Goal: Task Accomplishment & Management: Complete application form

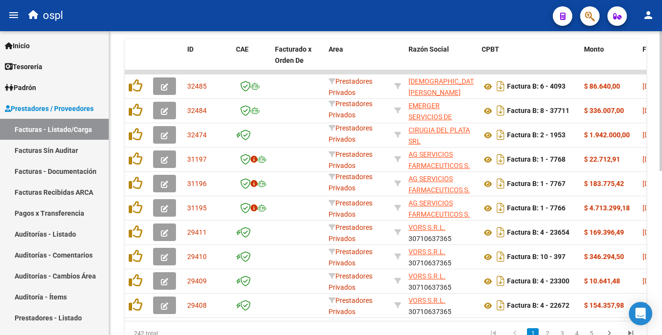
scroll to position [304, 0]
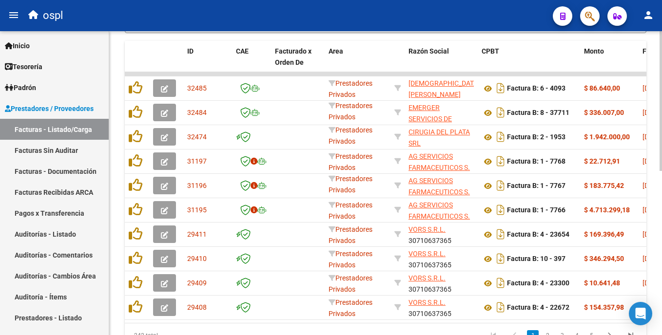
click at [661, 204] on html "menu ospl person Firma Express Inicio Calendario SSS Instructivos Contacto OS T…" at bounding box center [331, 167] width 662 height 335
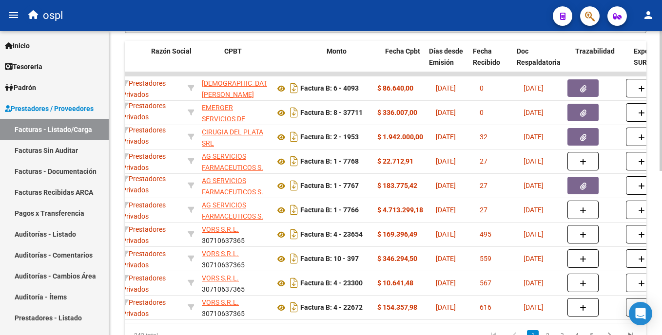
scroll to position [0, 282]
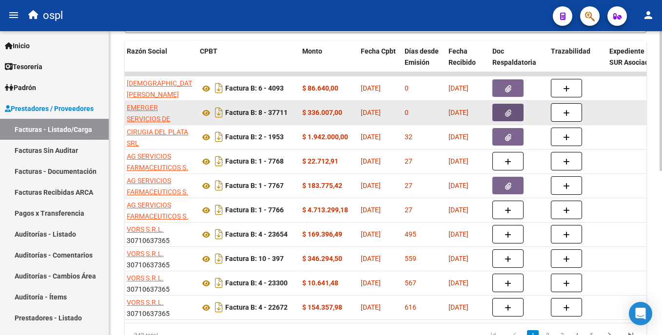
click at [509, 115] on icon "button" at bounding box center [508, 113] width 6 height 7
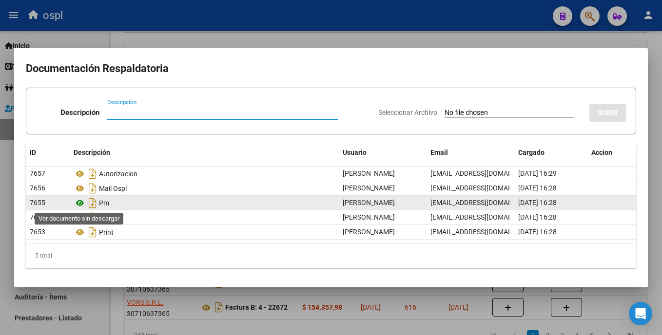
click at [80, 204] on icon at bounding box center [80, 203] width 13 height 12
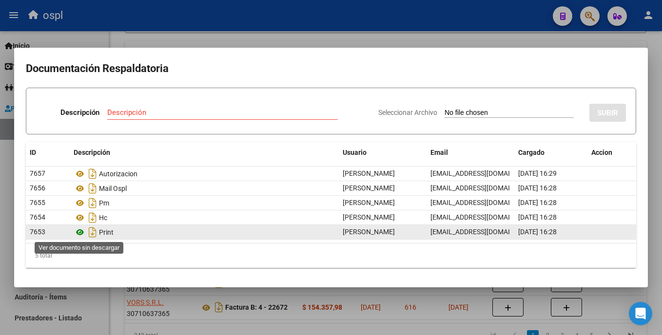
click at [78, 231] on icon at bounding box center [80, 233] width 13 height 12
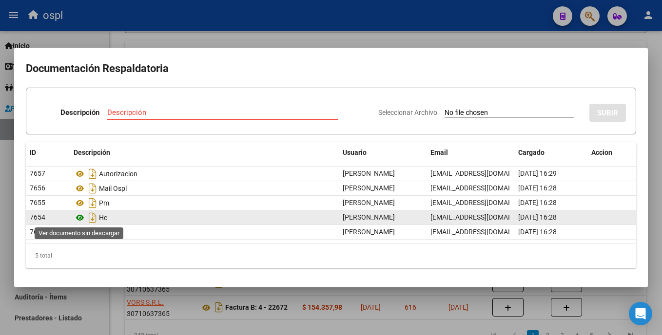
click at [79, 219] on icon at bounding box center [80, 218] width 13 height 12
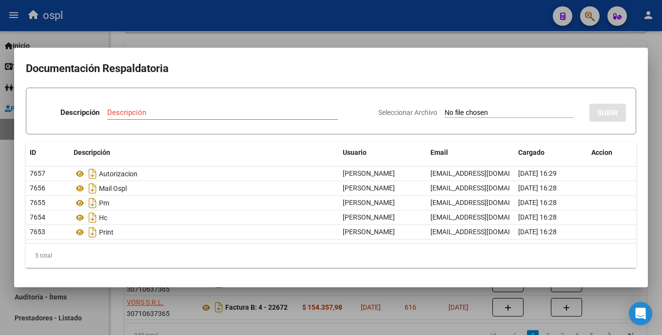
click at [209, 39] on div at bounding box center [331, 167] width 662 height 335
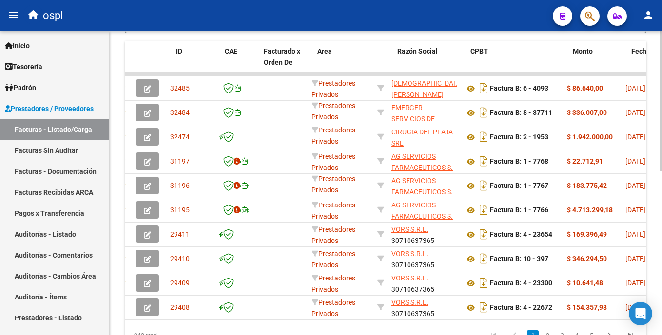
scroll to position [0, 0]
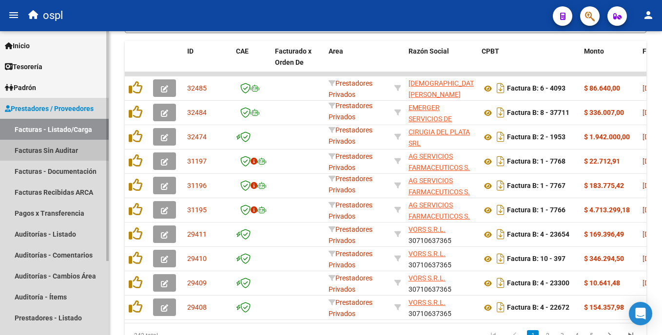
click at [92, 153] on link "Facturas Sin Auditar" at bounding box center [54, 150] width 109 height 21
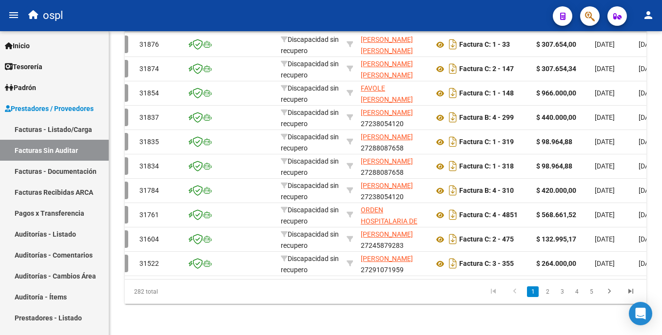
scroll to position [0, 0]
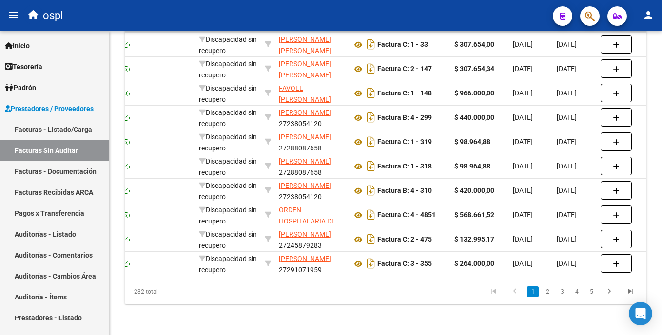
drag, startPoint x: 641, startPoint y: 227, endPoint x: 663, endPoint y: 232, distance: 22.6
click at [661, 232] on html "menu ospl person Firma Express Inicio Calendario SSS Instructivos Contacto OS T…" at bounding box center [331, 167] width 662 height 335
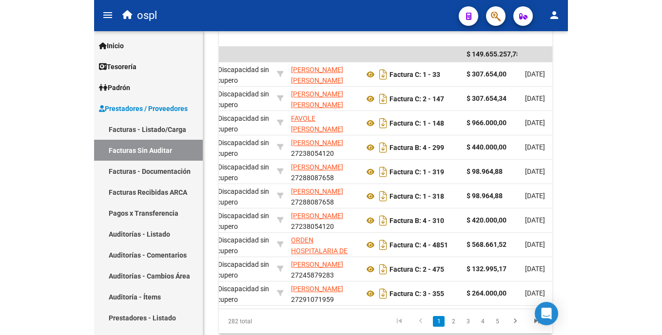
scroll to position [310, 0]
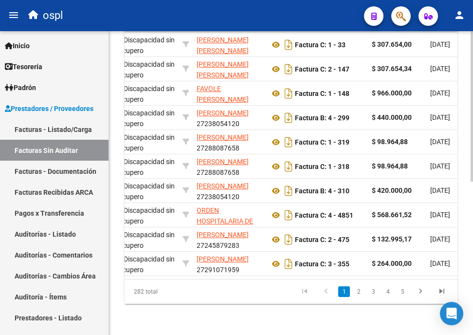
click at [377, 320] on div "PRESTADORES -> Listado de Facturas/Comprobantes Confirmados sin Auditar cloud_d…" at bounding box center [291, 32] width 364 height 606
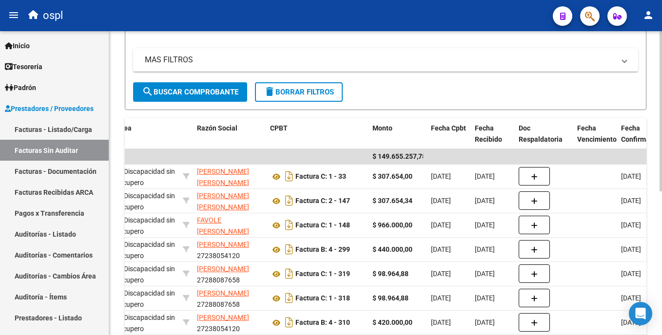
scroll to position [119, 0]
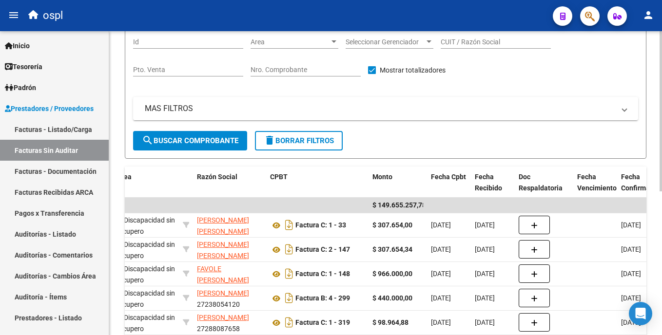
click at [661, 137] on html "menu ospl person Firma Express Inicio Calendario SSS Instructivos Contacto OS T…" at bounding box center [331, 167] width 662 height 335
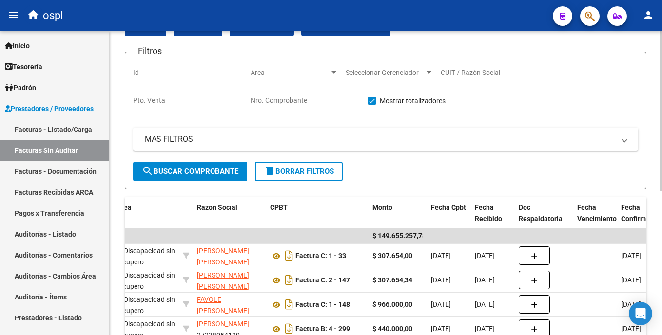
scroll to position [47, 0]
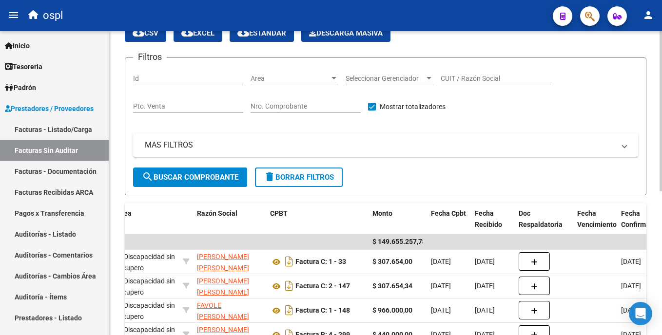
click at [661, 109] on html "menu ospl person Firma Express Inicio Calendario SSS Instructivos Contacto OS T…" at bounding box center [331, 167] width 662 height 335
click at [327, 76] on span "Area" at bounding box center [289, 79] width 79 height 8
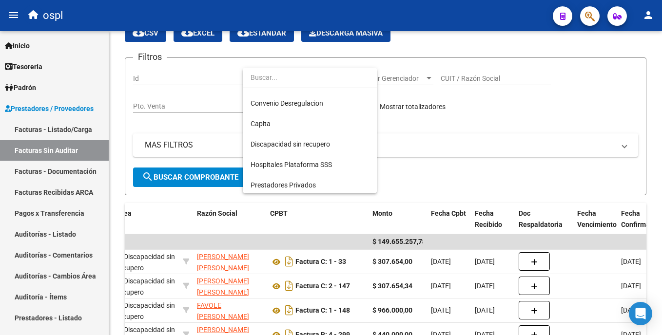
scroll to position [109, 0]
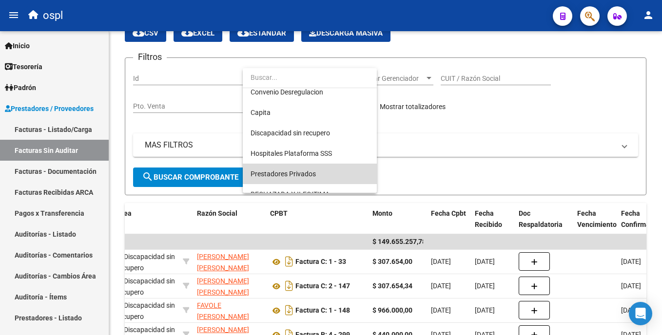
click at [333, 177] on span "Prestadores Privados" at bounding box center [309, 174] width 118 height 20
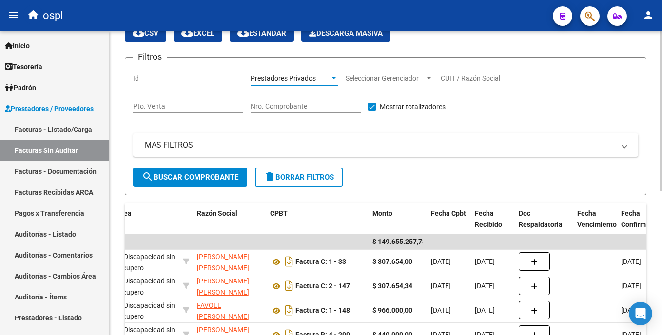
click at [230, 168] on button "search Buscar Comprobante" at bounding box center [190, 177] width 114 height 19
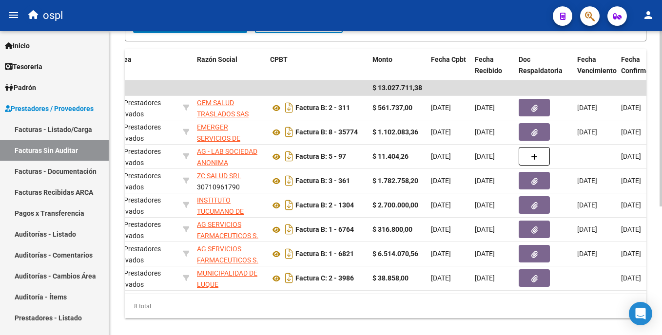
scroll to position [224, 0]
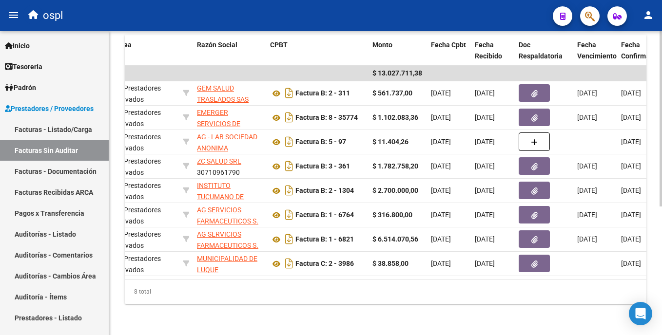
click at [653, 238] on div "PRESTADORES -> Listado de Facturas/Comprobantes Confirmados sin Auditar cloud_d…" at bounding box center [386, 75] width 555 height 520
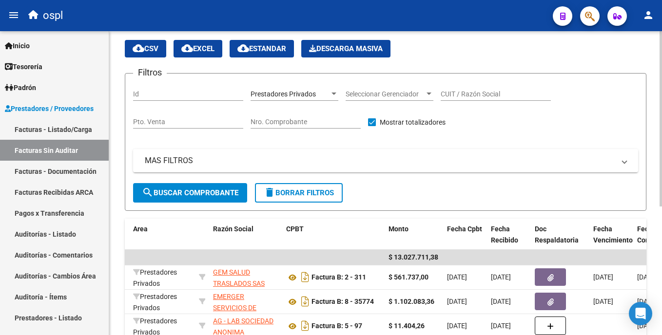
scroll to position [33, 0]
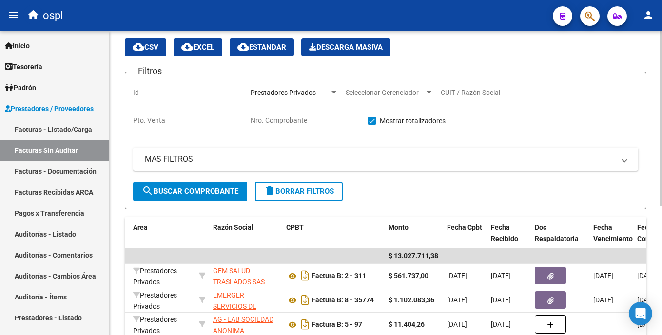
click at [659, 92] on div "PRESTADORES -> Listado de Facturas/Comprobantes Confirmados sin Auditar cloud_d…" at bounding box center [386, 258] width 555 height 520
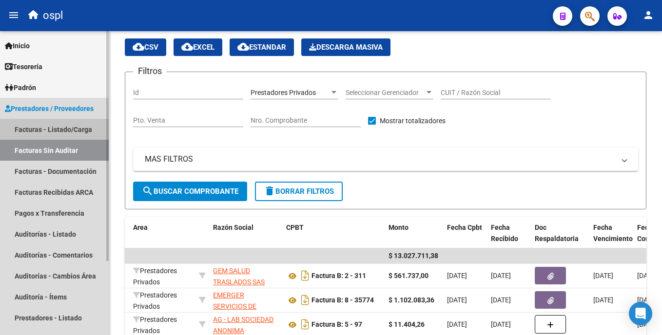
click at [72, 126] on link "Facturas - Listado/Carga" at bounding box center [54, 129] width 109 height 21
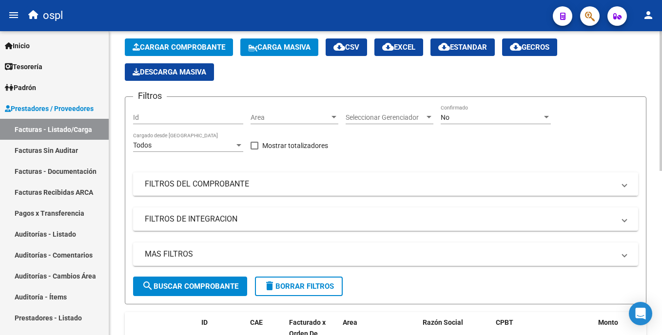
click at [223, 188] on mat-panel-title "FILTROS DEL COMPROBANTE" at bounding box center [380, 184] width 470 height 11
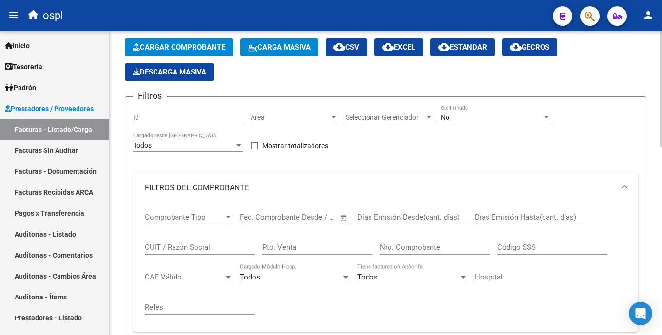
click at [188, 246] on input "CUIT / Razón Social" at bounding box center [200, 247] width 110 height 9
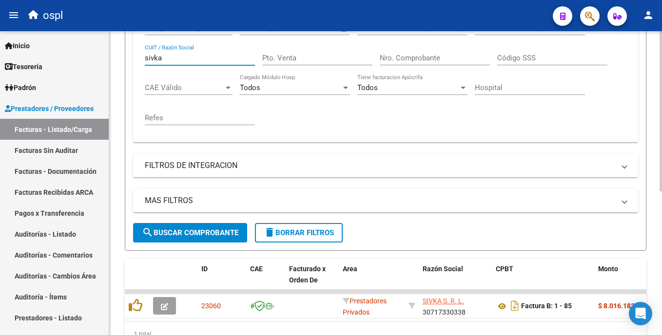
scroll to position [273, 0]
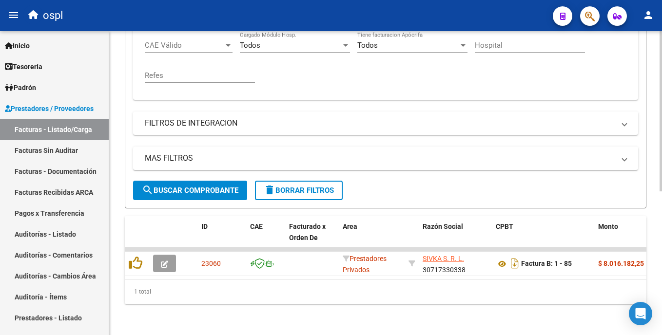
click at [622, 234] on div "Video tutorial PRESTADORES -> Listado de CPBTs Emitidos por Prestadores / Prove…" at bounding box center [386, 50] width 555 height 569
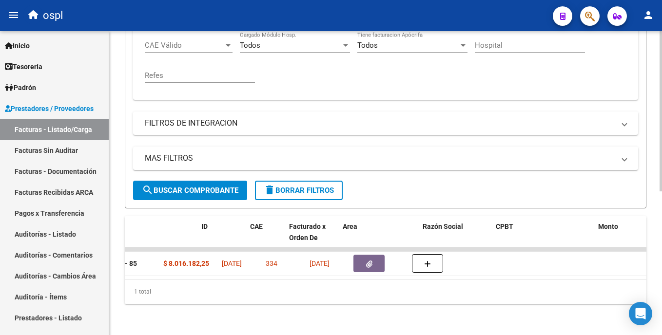
scroll to position [0, 0]
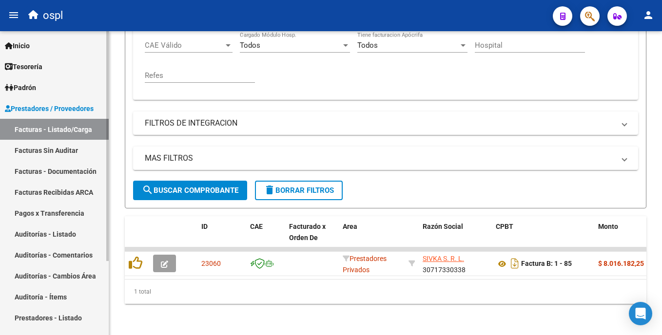
type input "sivka"
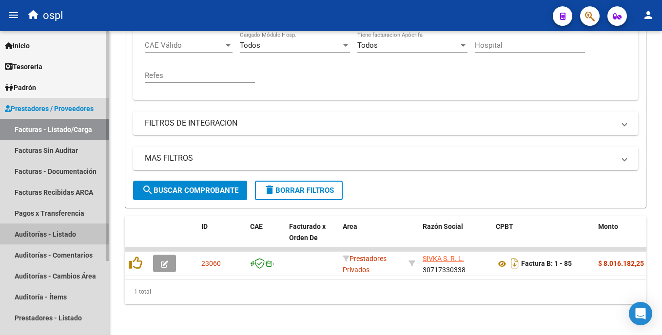
click at [70, 232] on link "Auditorías - Listado" at bounding box center [54, 234] width 109 height 21
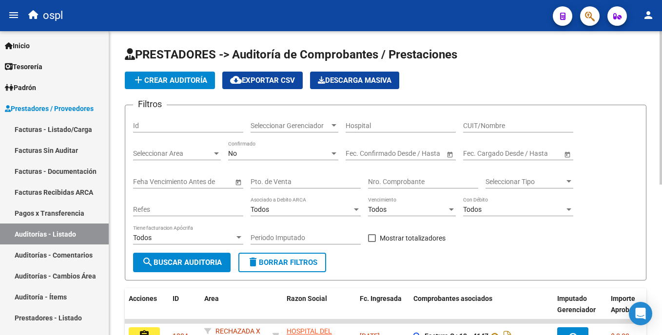
click at [475, 124] on input "CUIT/Nombre" at bounding box center [518, 126] width 110 height 8
type input "roi"
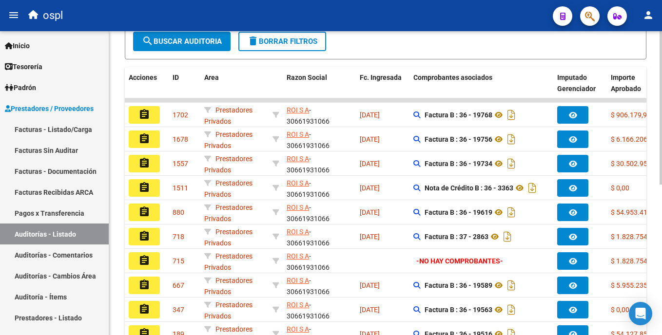
scroll to position [220, 0]
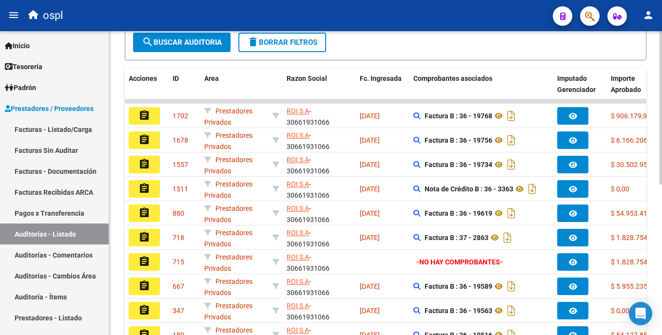
click at [643, 235] on div "PRESTADORES -> Auditoría de Comprobantes / Prestaciones add Crear Auditoría clo…" at bounding box center [386, 108] width 555 height 595
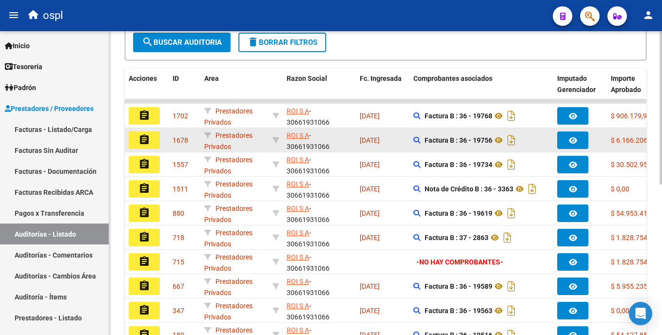
click at [155, 144] on button "assignment" at bounding box center [144, 141] width 31 height 18
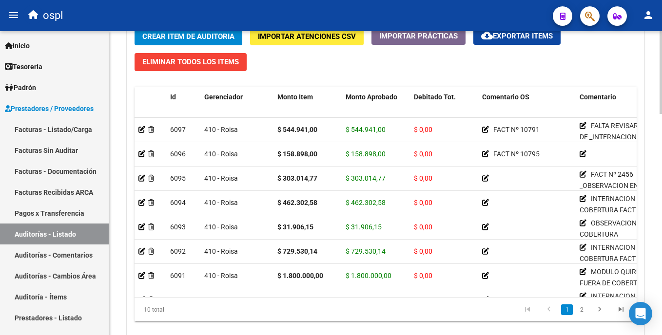
scroll to position [736, 0]
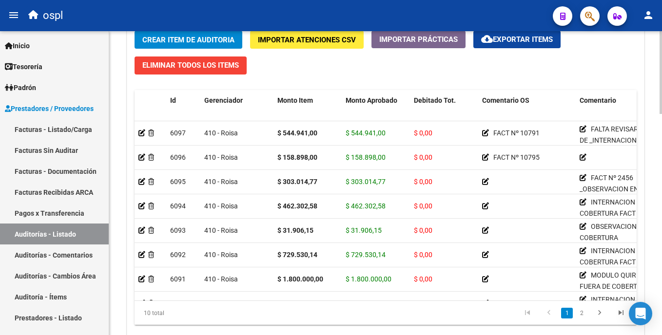
click at [644, 305] on body "menu ospl person Firma Express Inicio Calendario SSS Instructivos Contacto OS T…" at bounding box center [331, 167] width 662 height 335
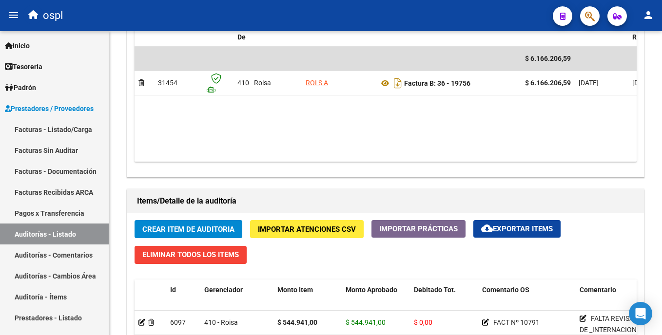
scroll to position [541, 0]
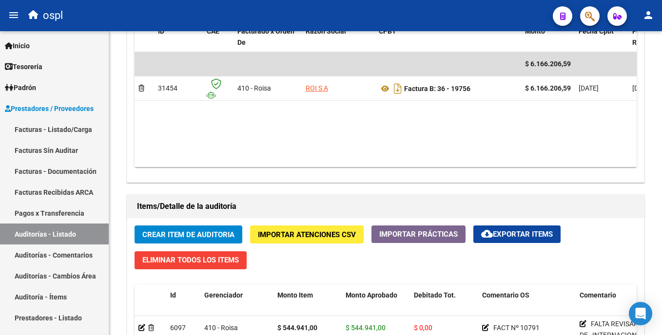
click at [660, 217] on div at bounding box center [660, 220] width 2 height 83
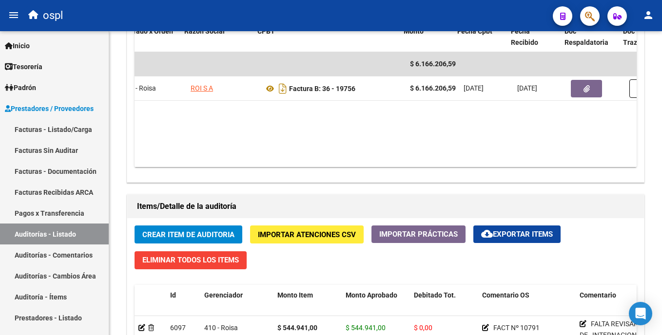
scroll to position [0, 122]
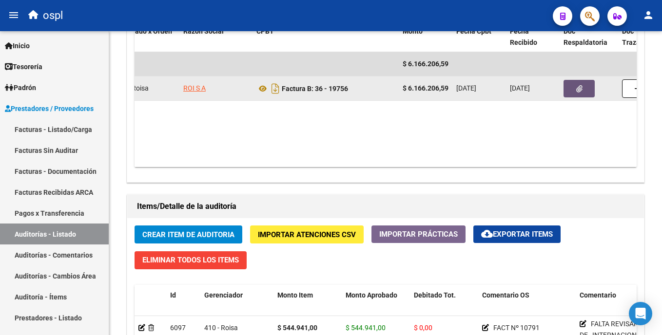
click at [576, 89] on icon "button" at bounding box center [579, 88] width 6 height 7
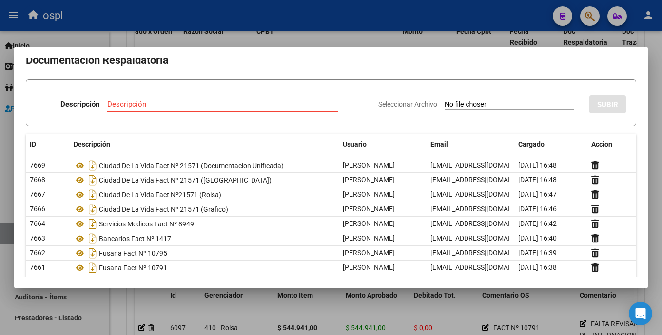
scroll to position [71, 0]
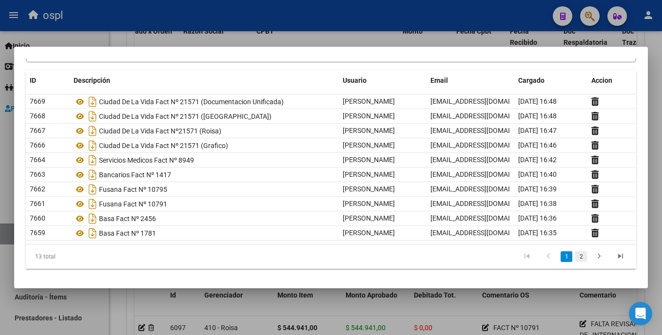
click at [575, 253] on link "2" at bounding box center [581, 256] width 12 height 11
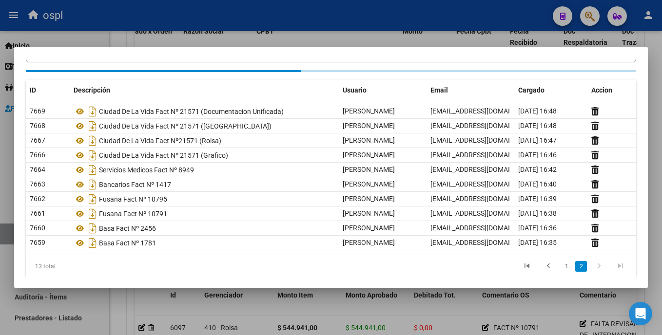
scroll to position [0, 0]
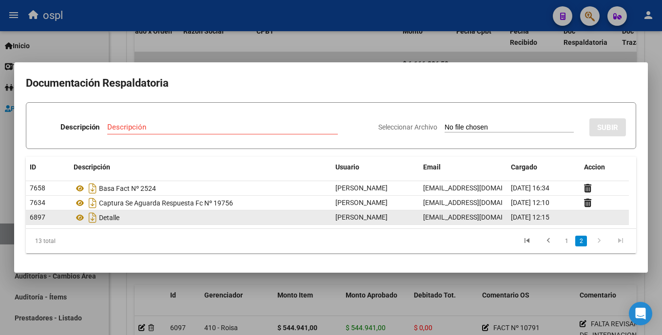
click at [122, 222] on div "Detalle" at bounding box center [201, 218] width 254 height 16
click at [79, 219] on icon at bounding box center [80, 218] width 13 height 12
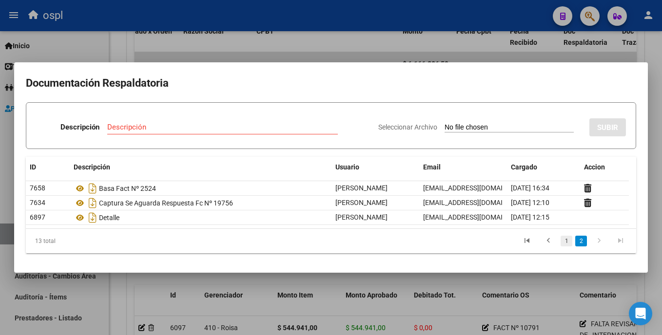
click at [569, 241] on link "1" at bounding box center [566, 241] width 12 height 11
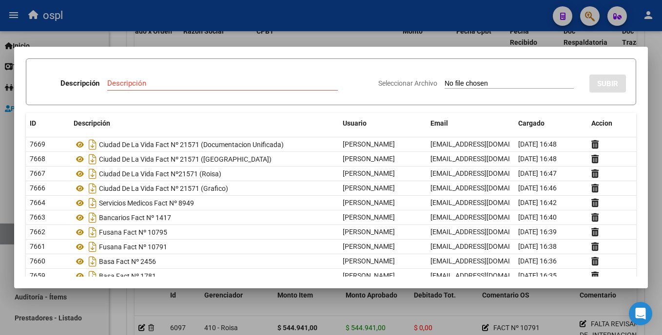
scroll to position [41, 0]
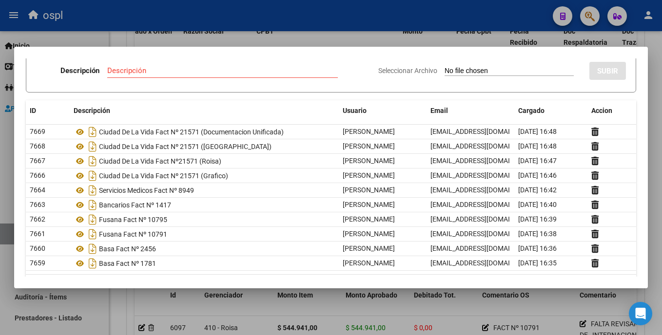
click at [292, 36] on div at bounding box center [331, 167] width 662 height 335
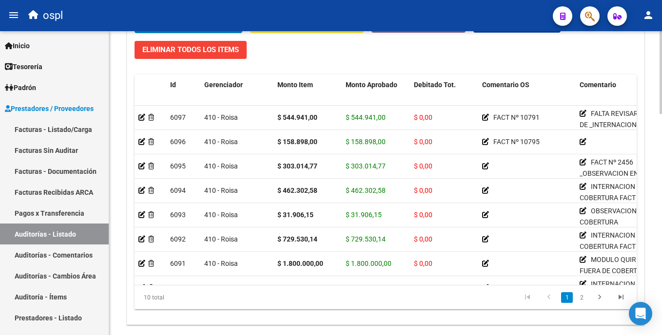
scroll to position [753, 0]
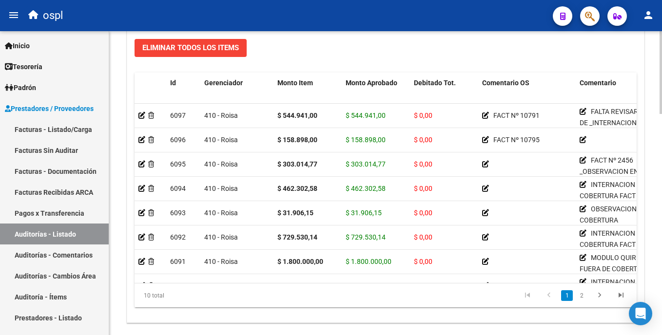
click at [661, 249] on html "menu ospl person Firma Express Inicio Calendario SSS Instructivos Contacto OS T…" at bounding box center [331, 167] width 662 height 335
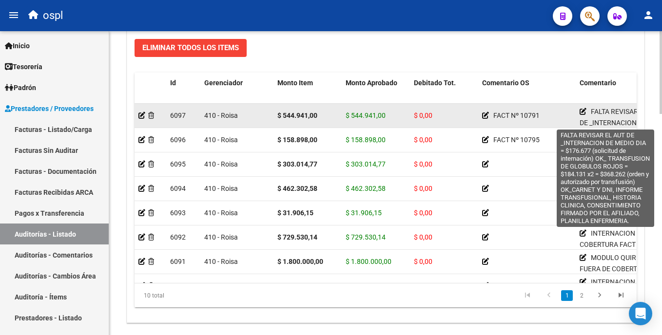
click at [583, 113] on icon at bounding box center [582, 111] width 7 height 7
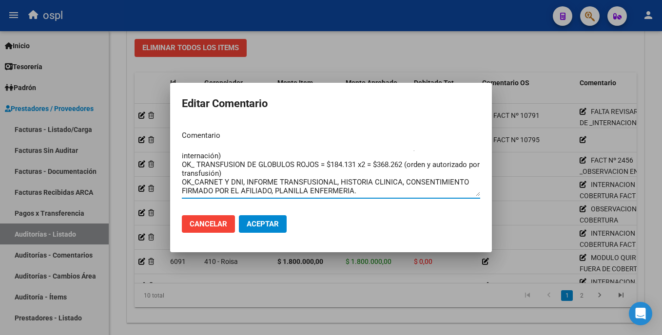
scroll to position [0, 0]
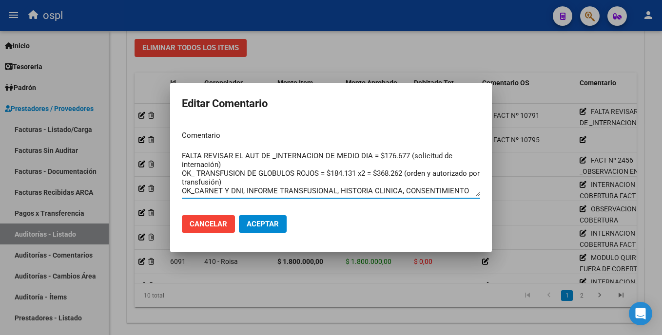
click at [121, 214] on div at bounding box center [331, 167] width 662 height 335
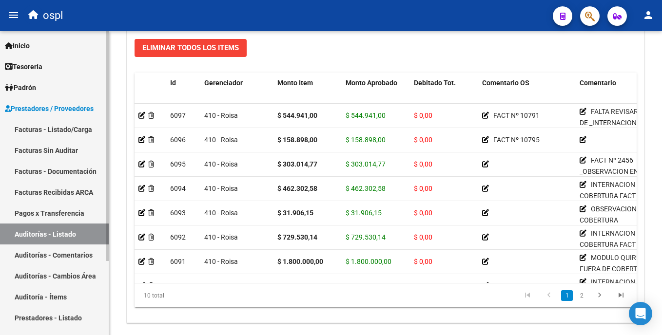
click at [77, 129] on link "Facturas - Listado/Carga" at bounding box center [54, 129] width 109 height 21
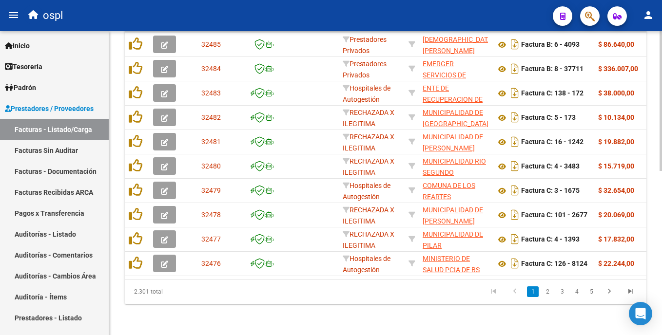
scroll to position [52, 0]
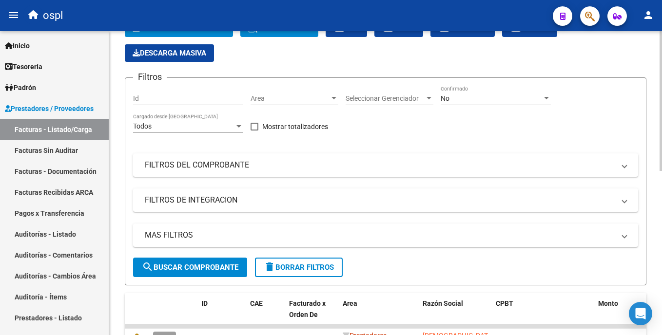
click at [661, 157] on html "menu ospl person Firma Express Inicio Calendario SSS Instructivos Contacto OS T…" at bounding box center [331, 167] width 662 height 335
click at [343, 94] on app-drop-down-list "Area Area" at bounding box center [297, 100] width 95 height 28
click at [298, 101] on span "Area" at bounding box center [289, 99] width 79 height 8
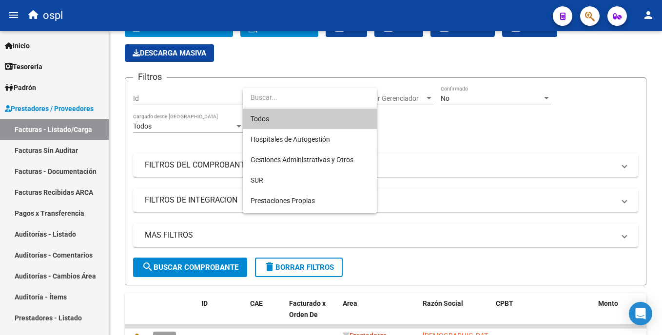
scroll to position [109, 0]
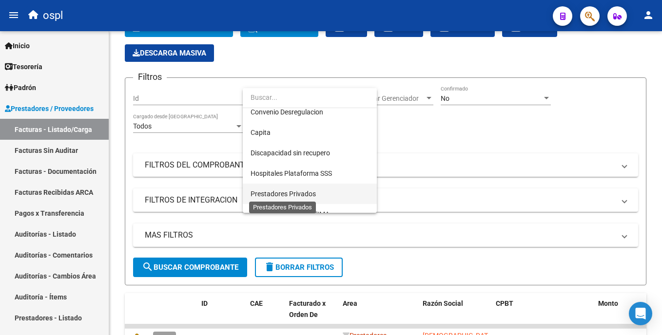
click at [291, 191] on span "Prestadores Privados" at bounding box center [282, 194] width 65 height 8
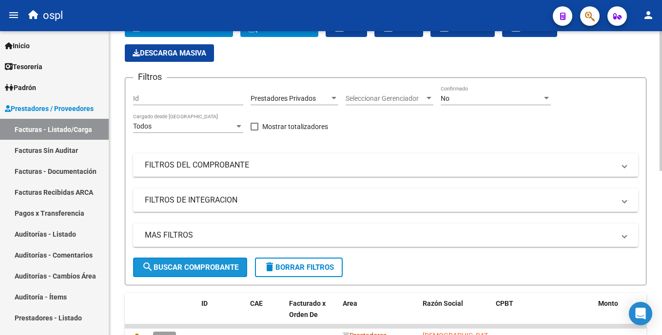
click at [197, 269] on span "search Buscar Comprobante" at bounding box center [190, 267] width 96 height 9
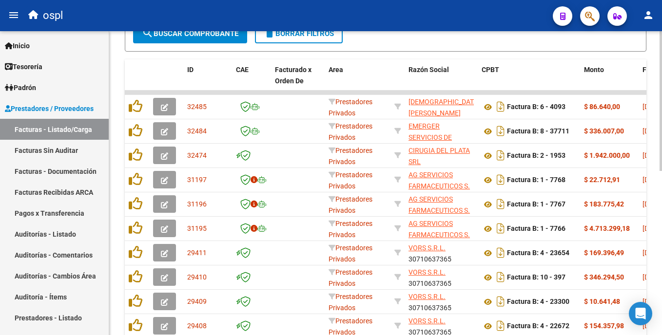
scroll to position [310, 0]
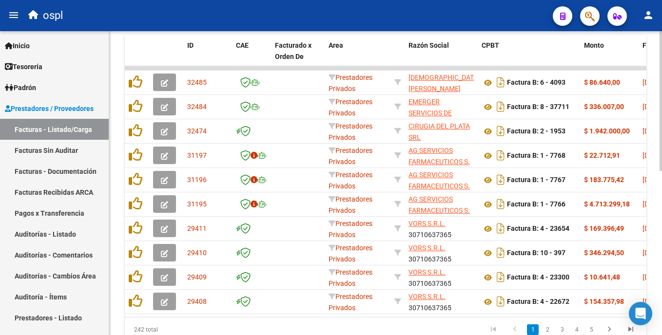
click at [653, 204] on div "Video tutorial PRESTADORES -> Listado de CPBTs Emitidos por Prestadores / Prove…" at bounding box center [386, 47] width 555 height 652
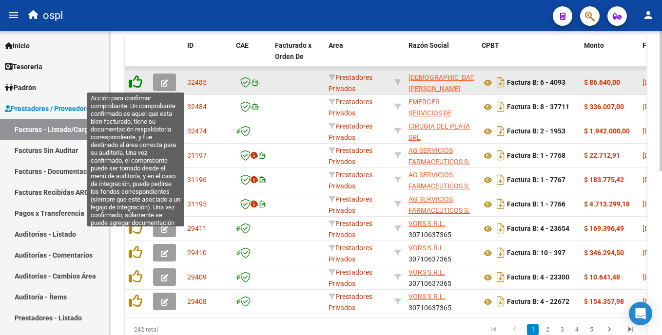
click at [137, 81] on icon at bounding box center [136, 82] width 14 height 14
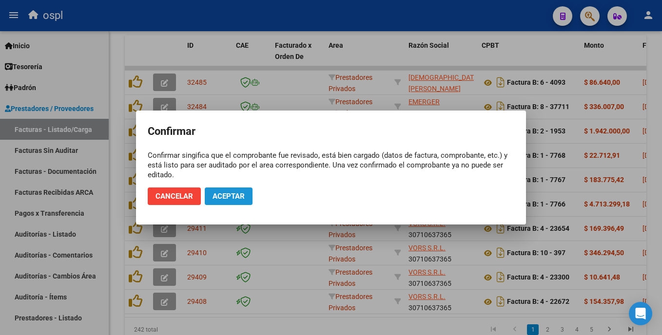
click at [231, 196] on span "Aceptar" at bounding box center [228, 196] width 32 height 9
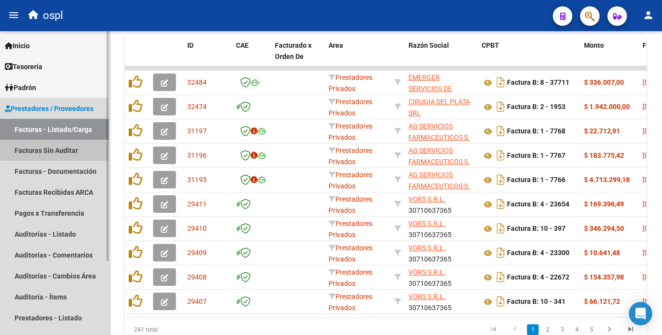
click at [76, 145] on link "Facturas Sin Auditar" at bounding box center [54, 150] width 109 height 21
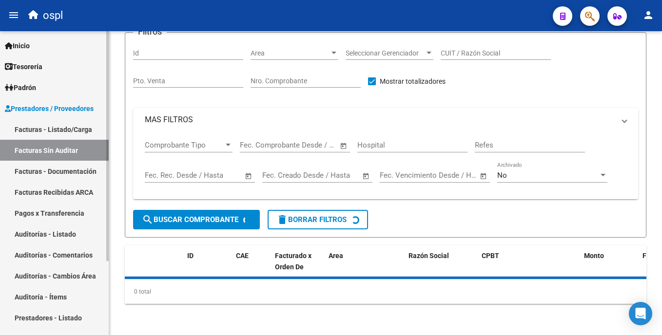
scroll to position [5, 0]
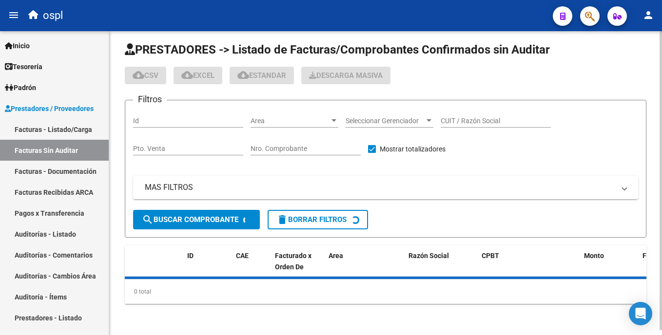
click at [278, 120] on span "Area" at bounding box center [289, 121] width 79 height 8
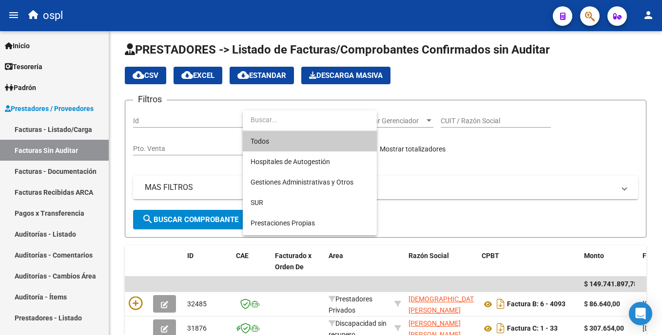
scroll to position [109, 0]
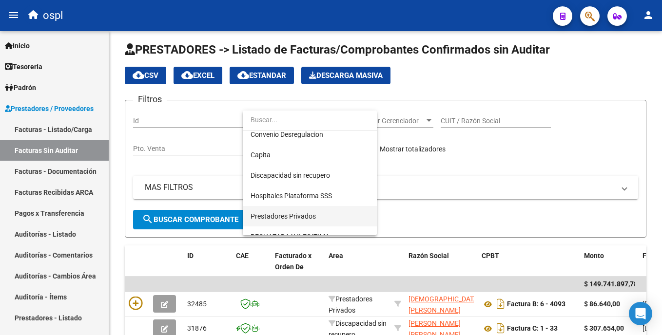
click at [341, 211] on span "Prestadores Privados" at bounding box center [309, 216] width 118 height 20
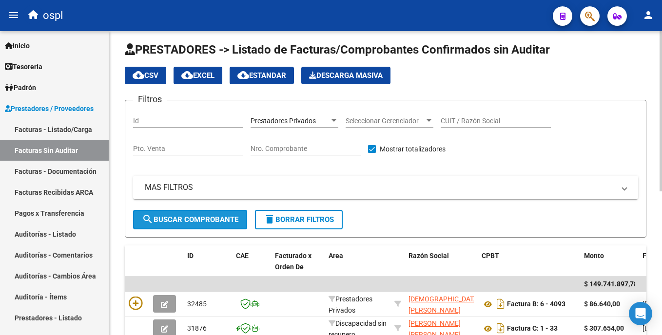
click at [229, 217] on span "search Buscar Comprobante" at bounding box center [190, 219] width 96 height 9
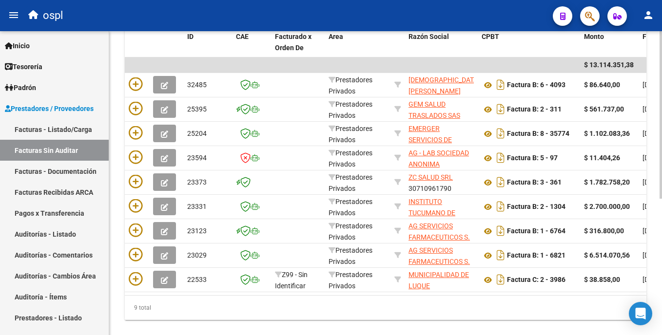
scroll to position [235, 0]
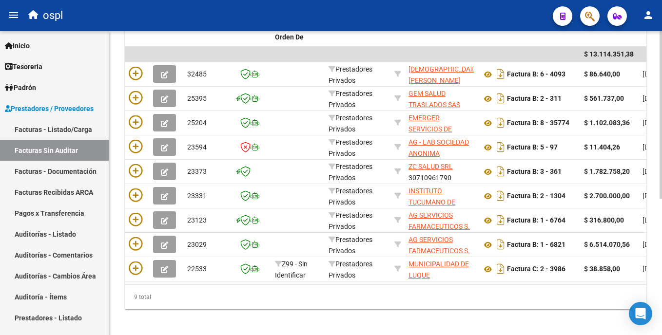
click at [661, 266] on html "menu ospl person Firma Express Inicio Calendario SSS Instructivos Contacto OS T…" at bounding box center [331, 167] width 662 height 335
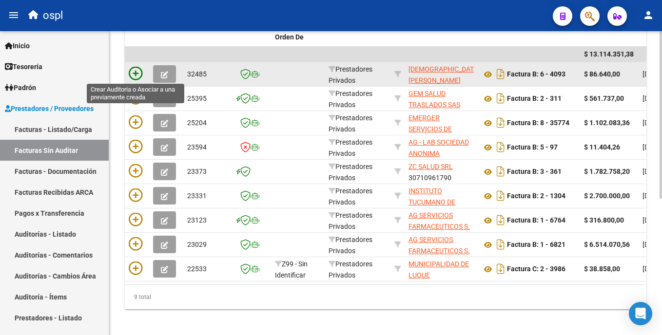
click at [135, 73] on icon at bounding box center [136, 74] width 14 height 14
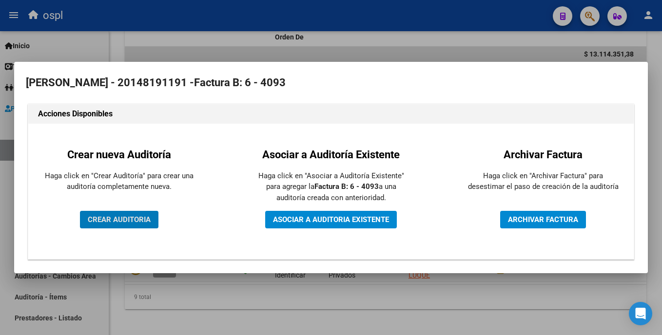
click at [130, 220] on span "CREAR AUDITORIA" at bounding box center [119, 219] width 63 height 9
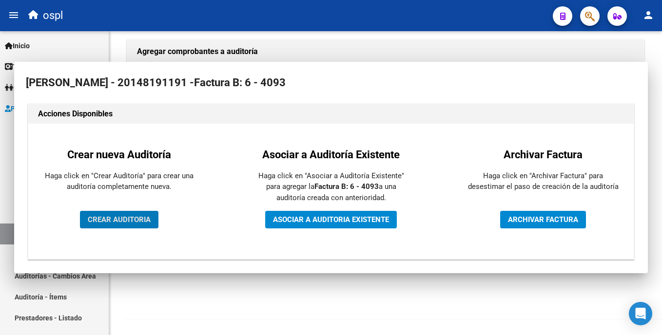
scroll to position [210, 0]
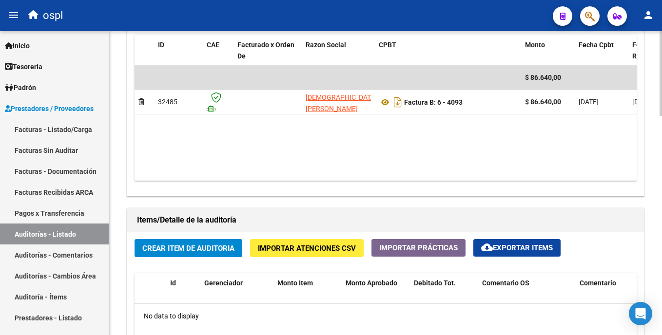
scroll to position [542, 0]
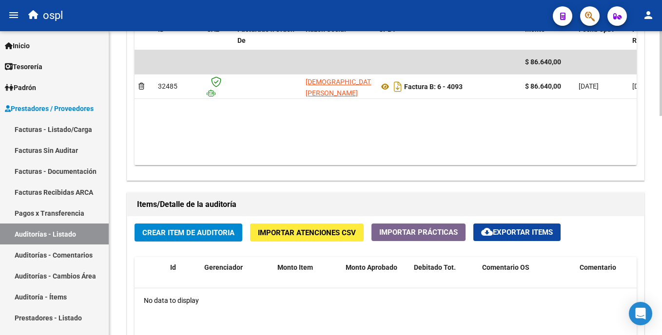
click at [628, 230] on div "arrow_back Editar 1885 cloud_download Generar informe Puede notificar al gerenc…" at bounding box center [386, 33] width 555 height 1088
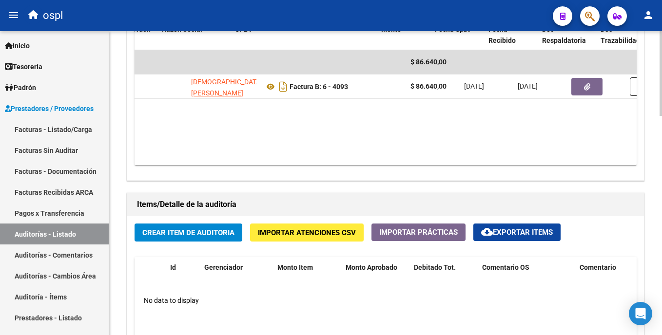
scroll to position [0, 146]
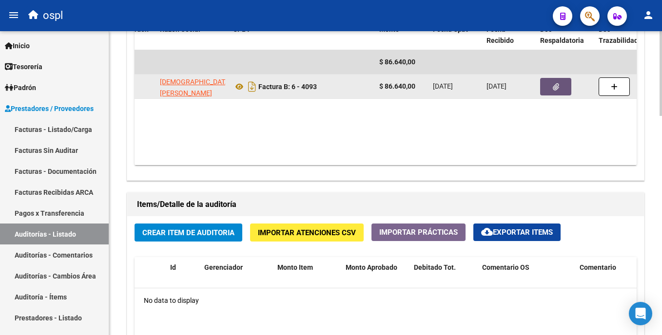
click at [557, 87] on icon "button" at bounding box center [555, 86] width 6 height 7
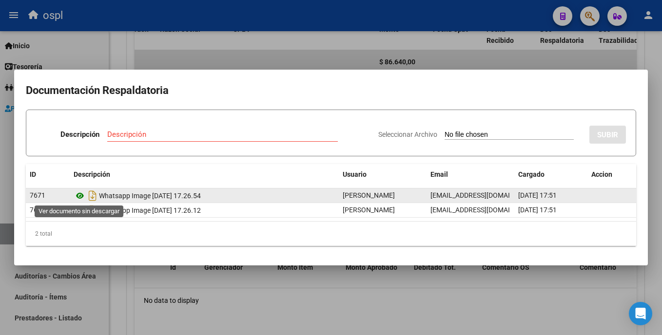
click at [84, 195] on icon at bounding box center [80, 196] width 13 height 12
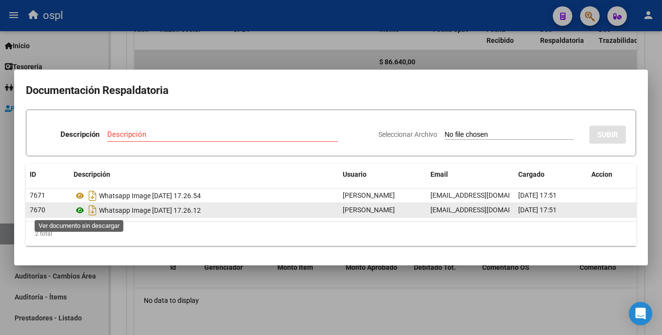
click at [79, 206] on icon at bounding box center [80, 211] width 13 height 12
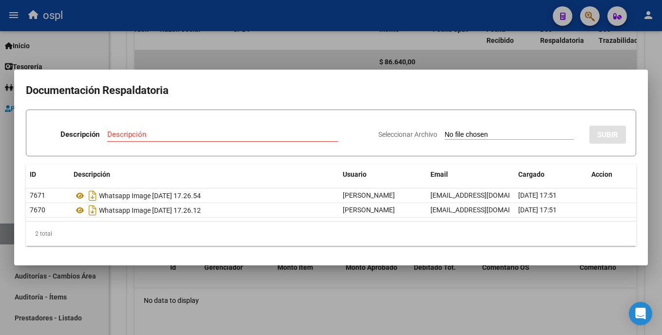
click at [265, 60] on div at bounding box center [331, 167] width 662 height 335
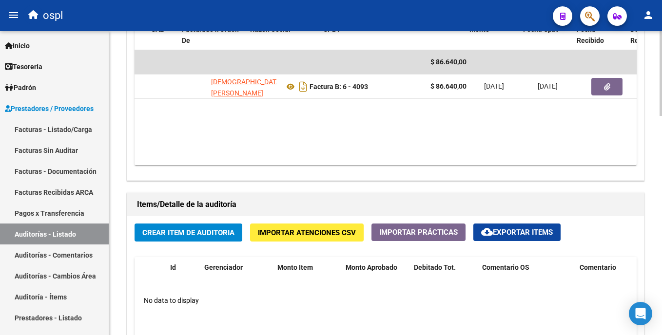
scroll to position [0, 56]
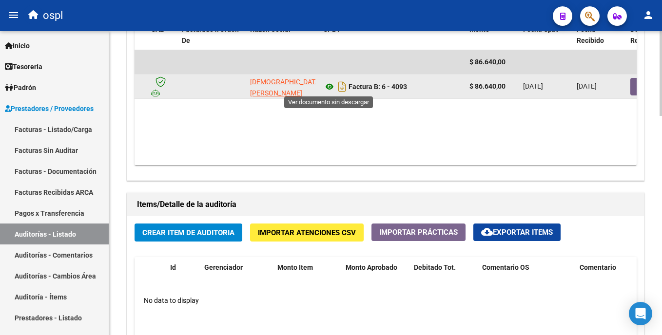
click at [331, 86] on icon at bounding box center [329, 87] width 13 height 12
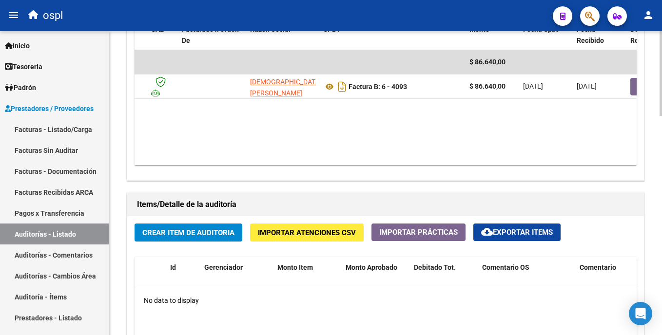
click at [166, 236] on span "Crear Item de Auditoria" at bounding box center [188, 232] width 92 height 9
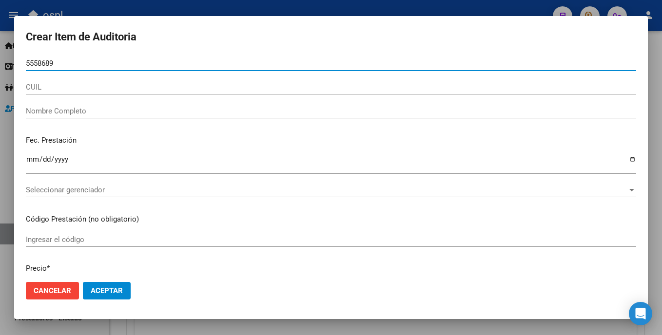
type input "55586892"
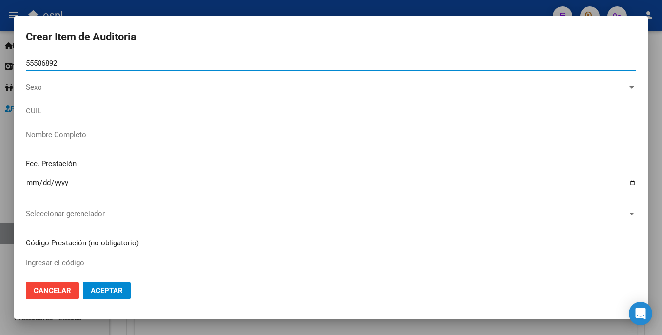
type input "20555868929"
type input "[PERSON_NAME]"
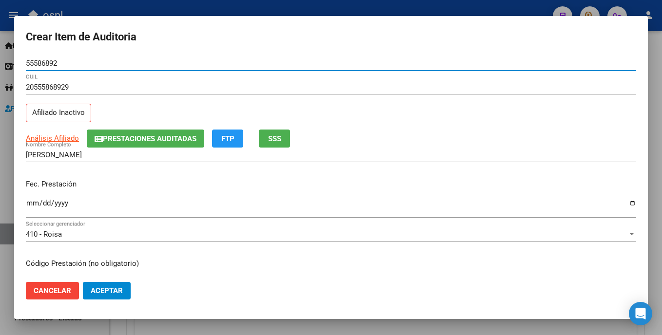
type input "55586892"
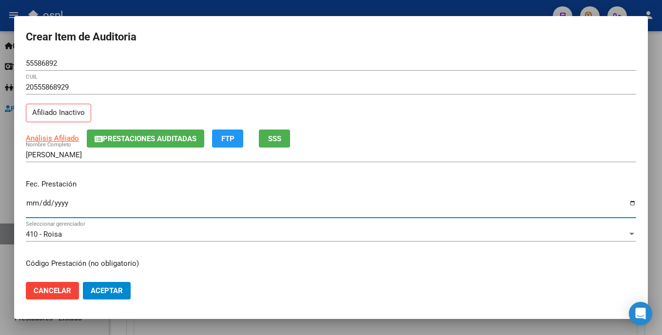
click at [32, 199] on input "Ingresar la fecha" at bounding box center [331, 207] width 610 height 16
type input "[DATE]"
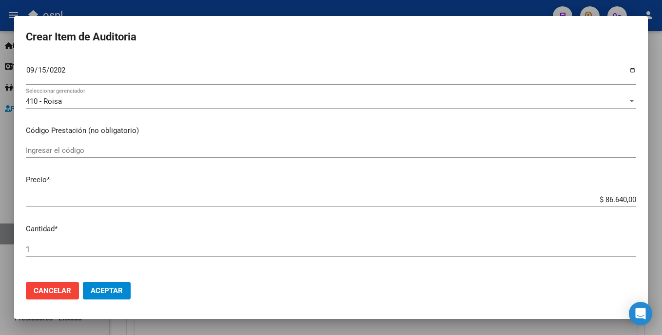
scroll to position [135, 0]
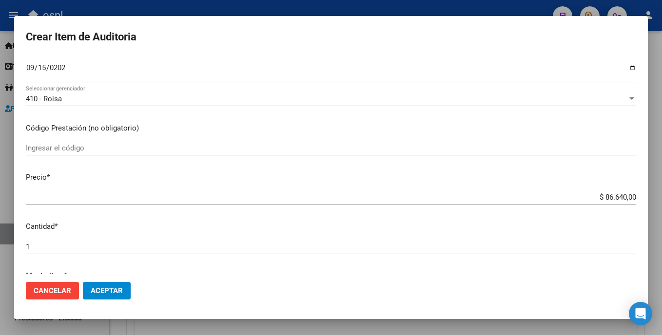
click at [63, 148] on input "Ingresar el código" at bounding box center [331, 148] width 610 height 9
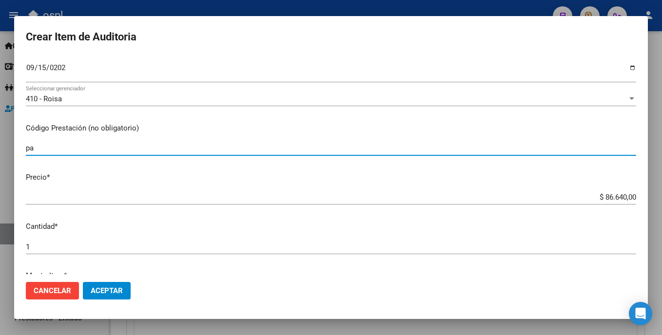
type input "p"
type input "PAÑAL ANATOMICO COMODIN"
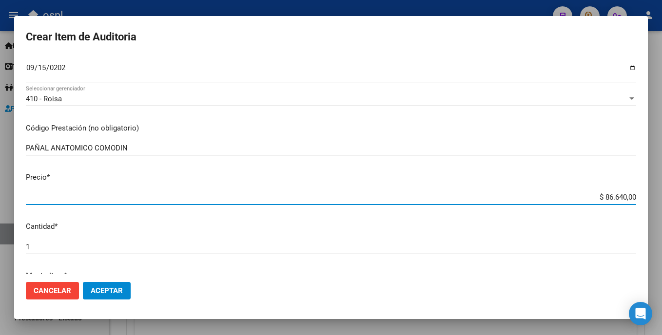
drag, startPoint x: 574, startPoint y: 194, endPoint x: 633, endPoint y: 196, distance: 59.4
click at [633, 196] on app-form-text-field "Precio * $ 86.640,00 Ingresar el precio" at bounding box center [335, 187] width 618 height 30
type input "$ 0,08"
type input "$ 0,80"
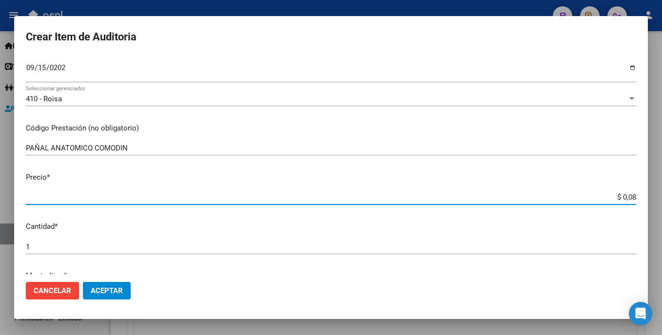
type input "$ 0,80"
type input "$ 8,05"
type input "$ 80,54"
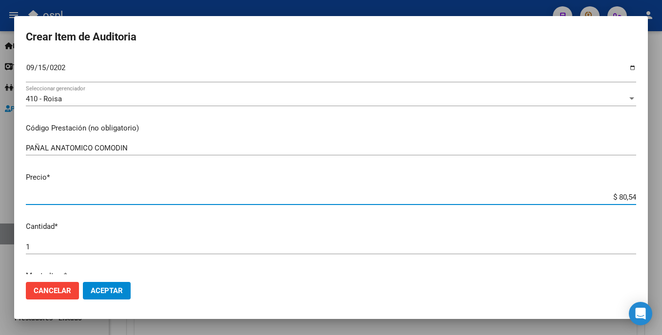
type input "$ 805,40"
type input "$ 8.054,00"
type input "$ 80.540,00"
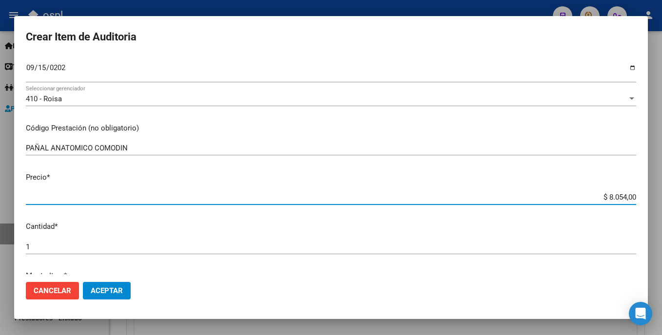
type input "$ 80.540,00"
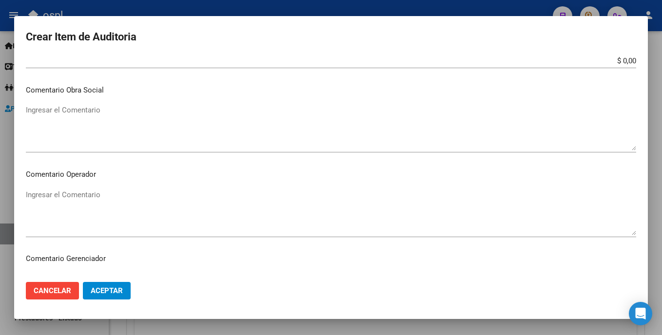
scroll to position [429, 0]
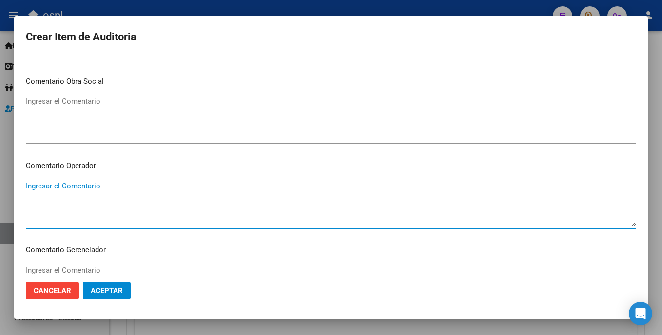
click at [129, 182] on textarea "Ingresar el Comentario" at bounding box center [331, 204] width 610 height 46
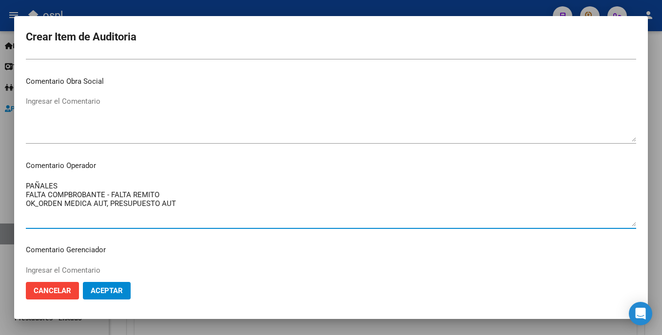
type textarea "PAÑALES FALTA COMPBROBANTE - FALTA REMITO OK_ORDEN MEDICA AUT, PRESUPUESTO AUT"
drag, startPoint x: 183, startPoint y: 205, endPoint x: 27, endPoint y: 176, distance: 158.1
click at [27, 176] on mat-dialog-content "55586892 Nro Documento 20555868929 CUIL Afiliado Inactivo Análisis Afiliado Pre…" at bounding box center [330, 165] width 633 height 218
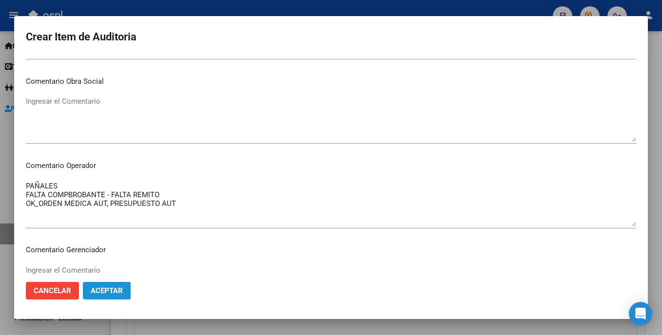
click at [113, 291] on span "Aceptar" at bounding box center [107, 290] width 32 height 9
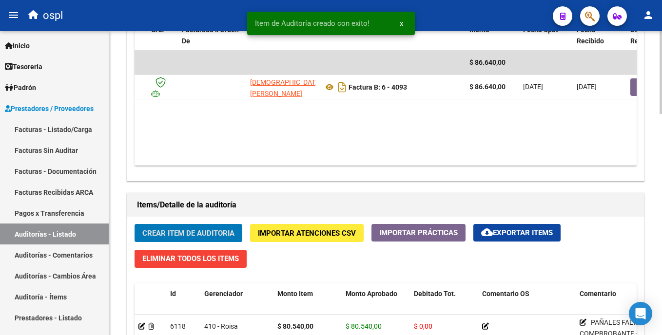
click at [219, 233] on span "Crear Item de Auditoria" at bounding box center [188, 233] width 92 height 9
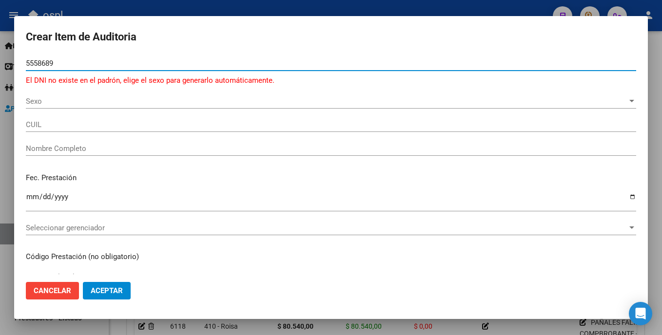
type input "55586892"
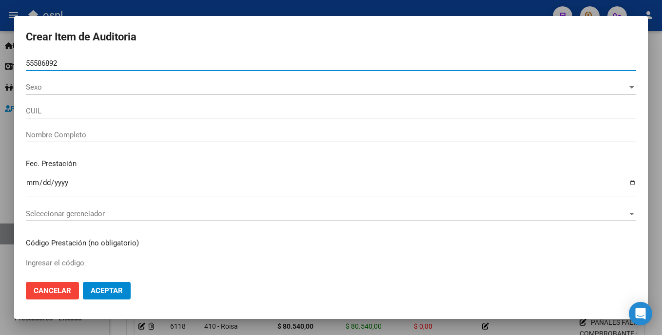
type input "20555868929"
type input "[PERSON_NAME]"
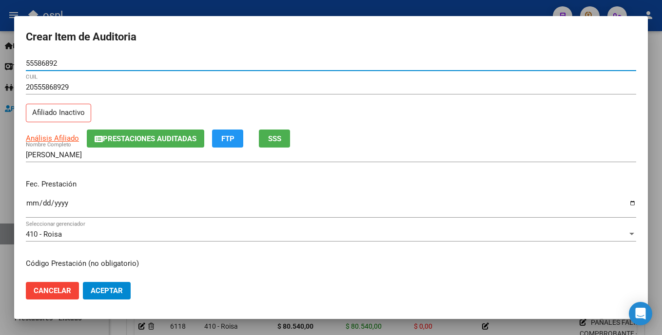
type input "55586892"
click at [24, 207] on mat-dialog-content "55586892 Nro Documento 20555868929 CUIL Afiliado Inactivo Análisis Afiliado Pre…" at bounding box center [330, 165] width 633 height 218
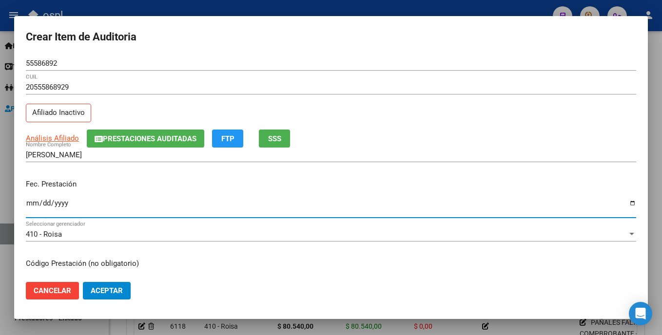
click at [30, 208] on input "Ingresar la fecha" at bounding box center [331, 207] width 610 height 16
type input "[DATE]"
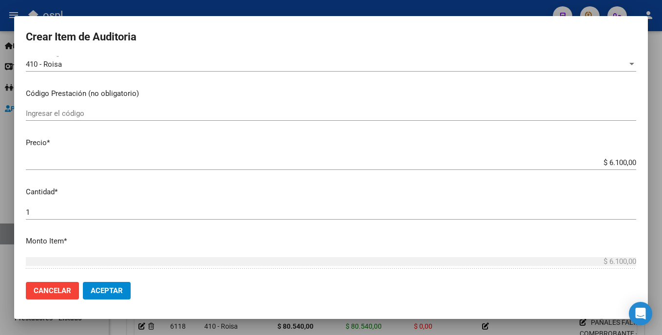
scroll to position [172, 0]
click at [91, 106] on div "Ingresar el código" at bounding box center [331, 111] width 610 height 15
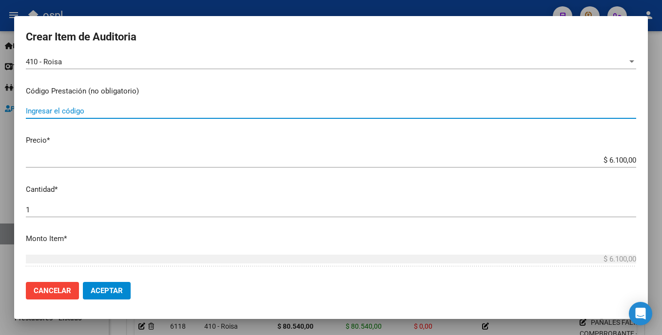
click at [87, 114] on input "Ingresar el código" at bounding box center [331, 111] width 610 height 9
type input "ENVIO"
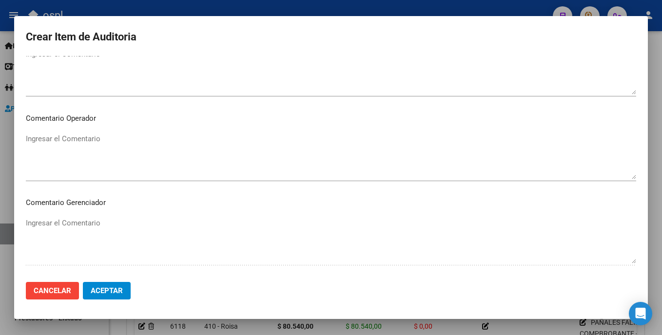
scroll to position [478, 0]
click at [239, 122] on mat-dialog-content "55586892 Nro Documento 20555868929 CUIL Afiliado Inactivo Análisis Afiliado Pre…" at bounding box center [330, 165] width 633 height 218
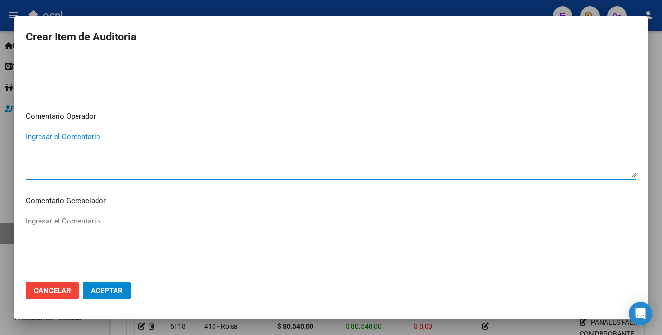
click at [224, 136] on textarea "Ingresar el Comentario" at bounding box center [331, 155] width 610 height 46
type textarea "ENVIO OK_PRESUPUESTO AUT,"
click at [116, 290] on span "Aceptar" at bounding box center [107, 290] width 32 height 9
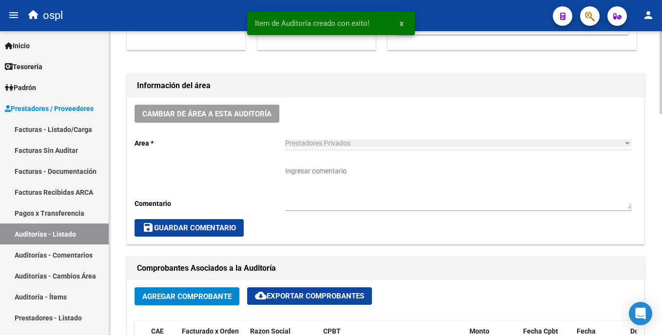
click at [661, 138] on html "menu ospl person Firma Express Inicio Calendario SSS Instructivos Contacto OS T…" at bounding box center [331, 167] width 662 height 335
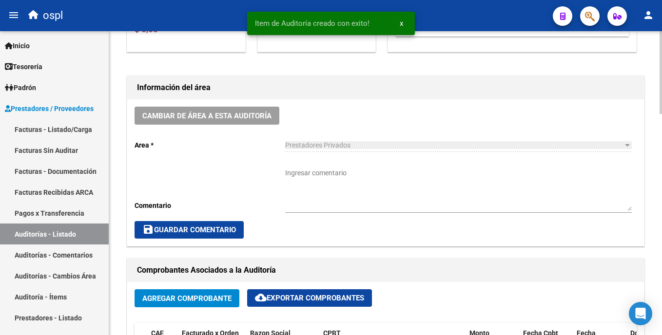
click at [348, 175] on textarea "Ingresar comentario" at bounding box center [458, 189] width 346 height 43
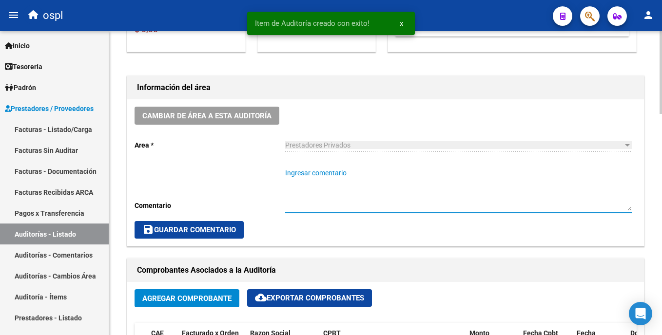
paste textarea "PAÑALES FALTA COMPBROBANTE - FALTA REMITO OK_ORDEN MEDICA AUT, PRESUPUESTO AUT"
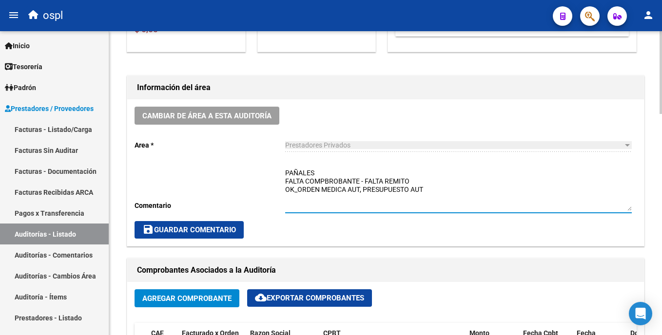
click at [321, 174] on textarea "PAÑALES FALTA COMPBROBANTE - FALTA REMITO OK_ORDEN MEDICA AUT, PRESUPUESTO AUT" at bounding box center [458, 189] width 346 height 43
type textarea "PAÑALES - ENVIO FALTA COMPBROBANTE - FALTA REMITO OK_ORDEN MEDICA AUT, PRESUPUE…"
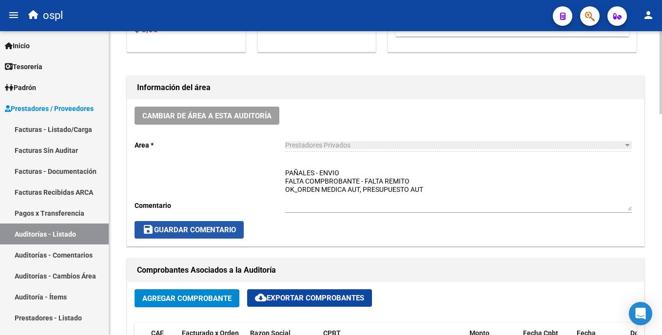
click at [221, 226] on span "save Guardar Comentario" at bounding box center [189, 230] width 94 height 9
click at [189, 221] on button "save Guardar Comentario" at bounding box center [188, 230] width 109 height 18
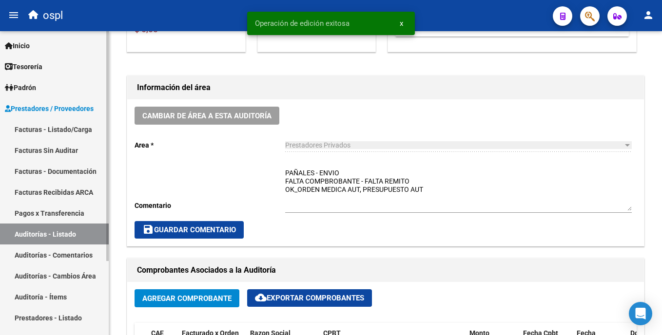
click at [67, 234] on link "Auditorías - Listado" at bounding box center [54, 234] width 109 height 21
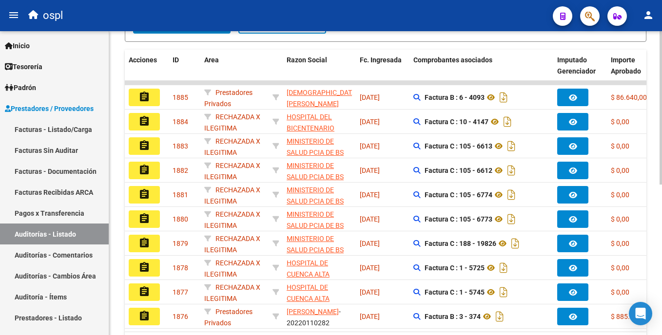
scroll to position [299, 0]
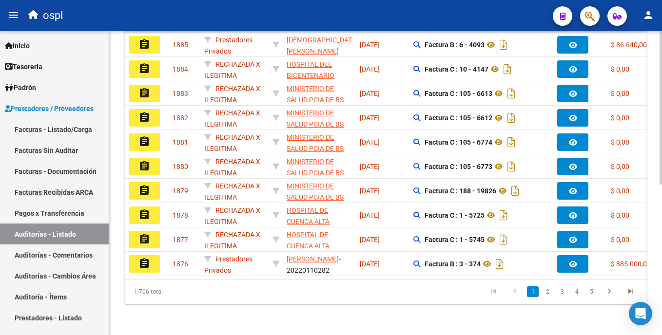
click at [654, 221] on div "PRESTADORES -> Auditoría de Comprobantes / Prestaciones add Crear Auditoría clo…" at bounding box center [386, 37] width 555 height 595
